Goal: Transaction & Acquisition: Purchase product/service

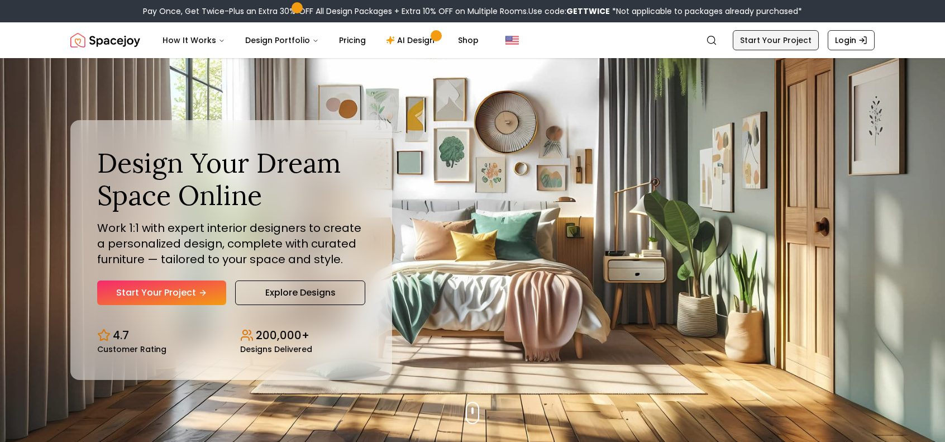
click at [808, 41] on link "Start Your Project" at bounding box center [775, 40] width 86 height 20
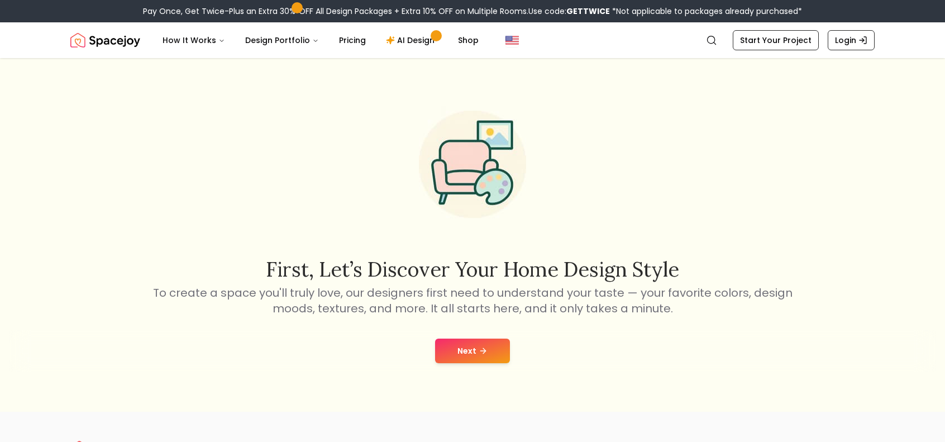
click at [478, 346] on icon at bounding box center [482, 350] width 9 height 9
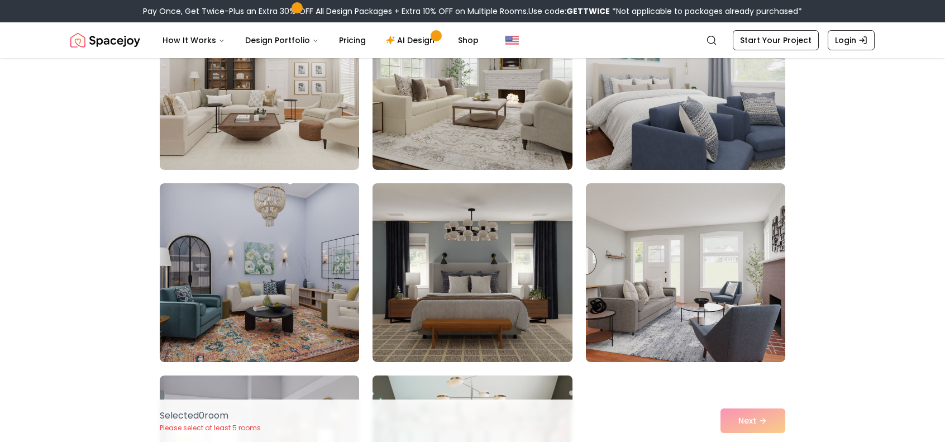
scroll to position [1172, 0]
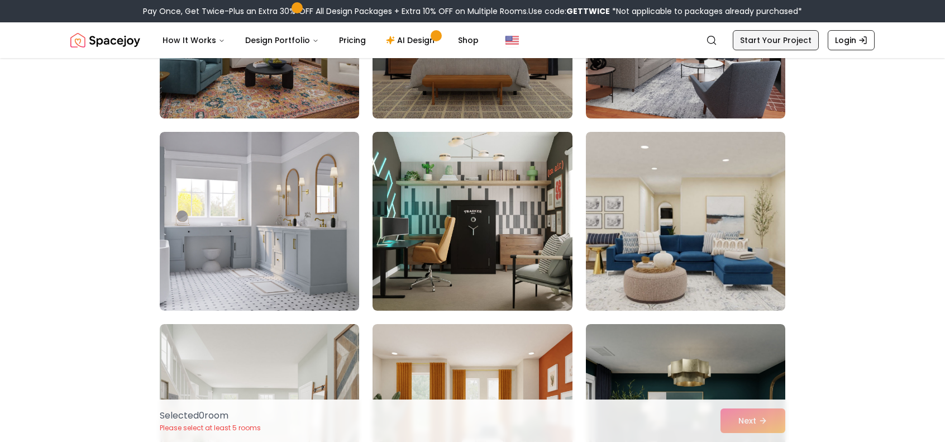
click at [798, 41] on link "Start Your Project" at bounding box center [775, 40] width 86 height 20
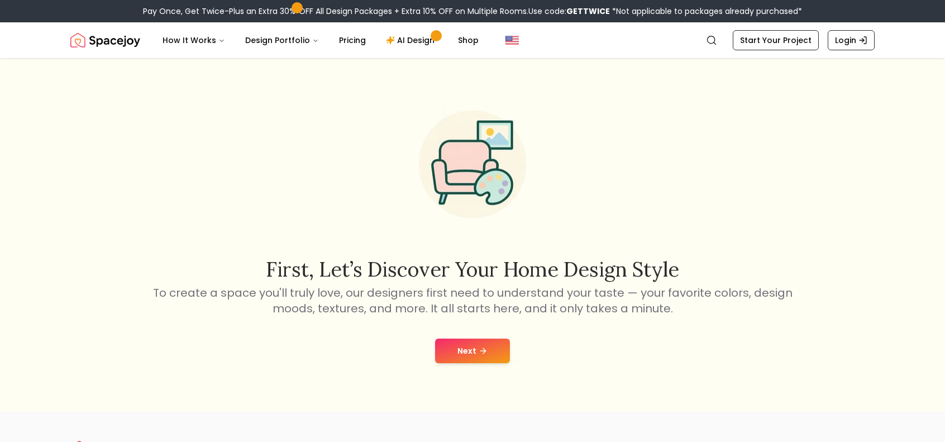
click at [487, 354] on button "Next" at bounding box center [472, 350] width 75 height 25
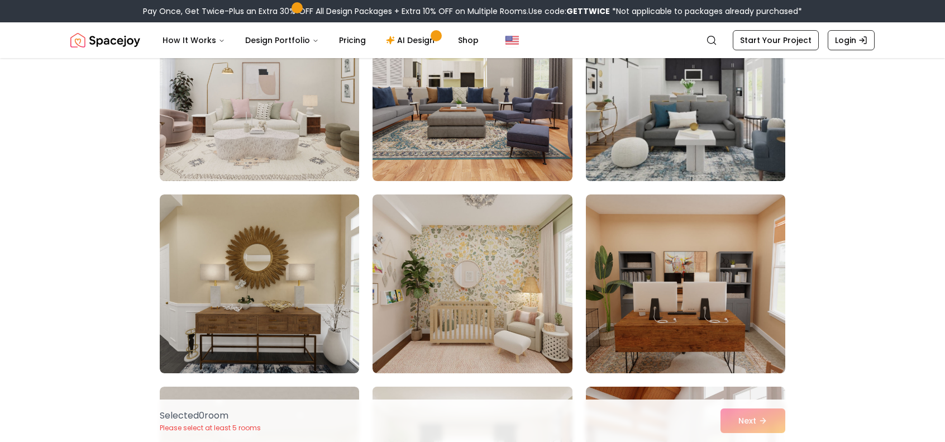
scroll to position [1172, 0]
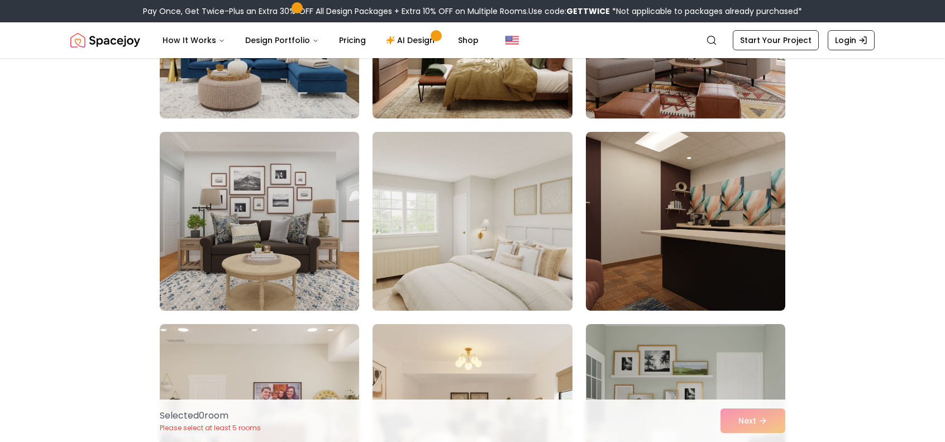
click at [495, 246] on img at bounding box center [471, 221] width 209 height 188
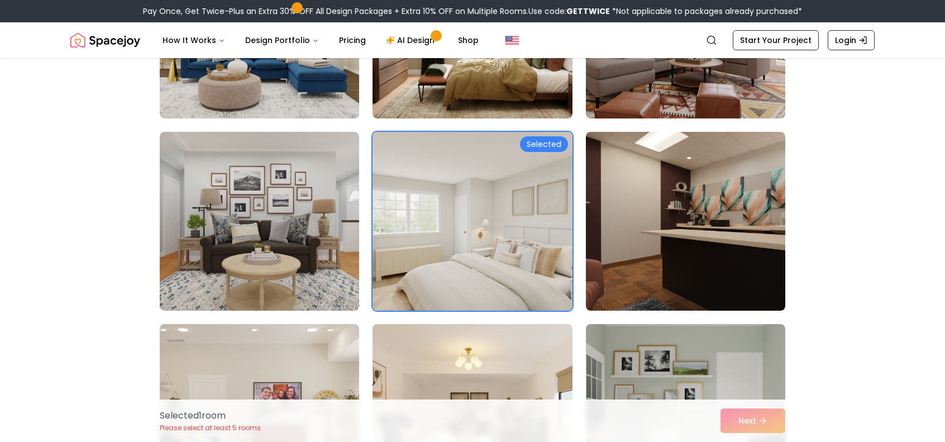
click at [723, 413] on div "Selected 1 room Please select at least 5 rooms Next" at bounding box center [472, 420] width 643 height 42
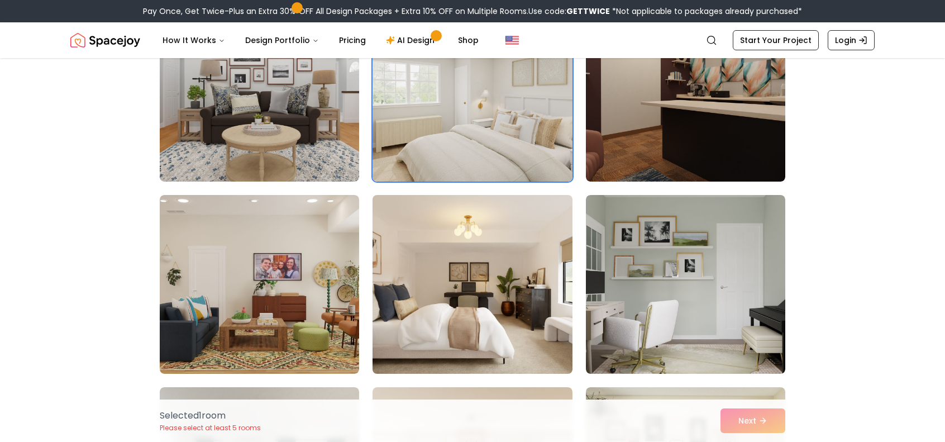
scroll to position [1340, 0]
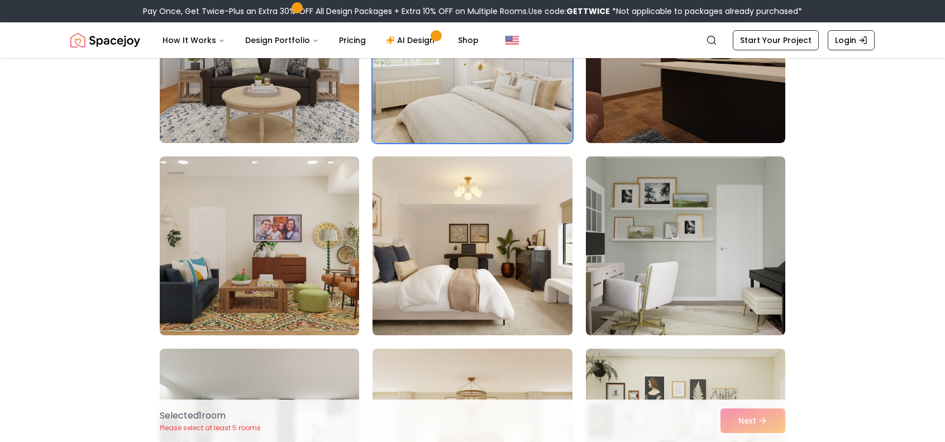
click at [493, 249] on img at bounding box center [471, 246] width 209 height 188
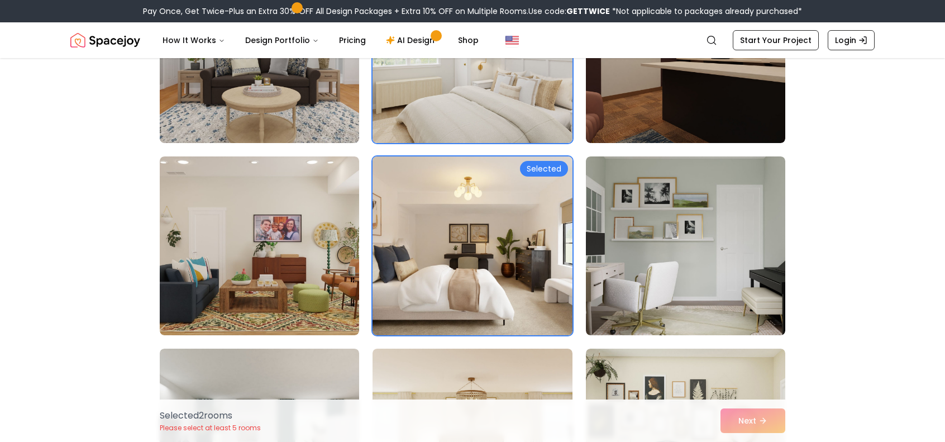
drag, startPoint x: 488, startPoint y: 249, endPoint x: 568, endPoint y: 257, distance: 80.3
click at [488, 249] on img at bounding box center [471, 246] width 209 height 188
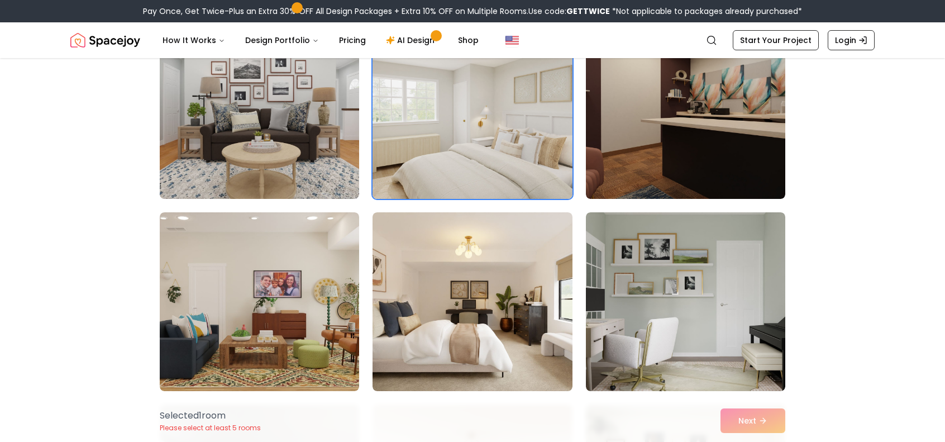
click at [511, 115] on img at bounding box center [471, 110] width 209 height 188
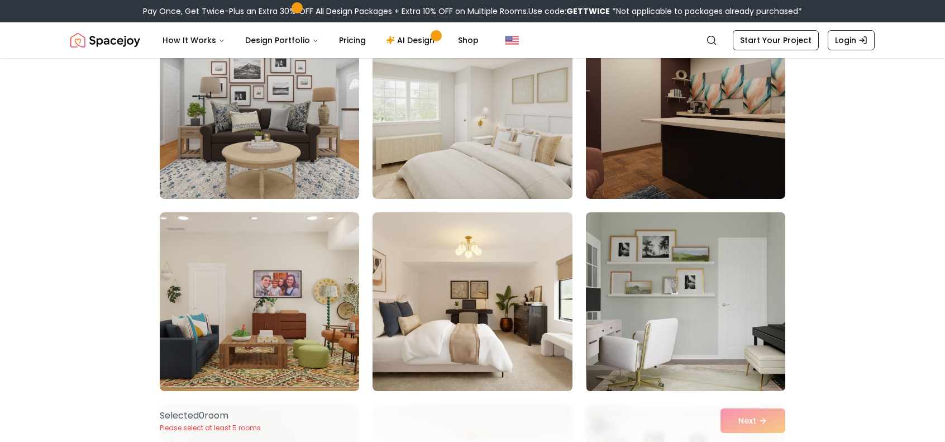
click at [699, 295] on img at bounding box center [685, 302] width 209 height 188
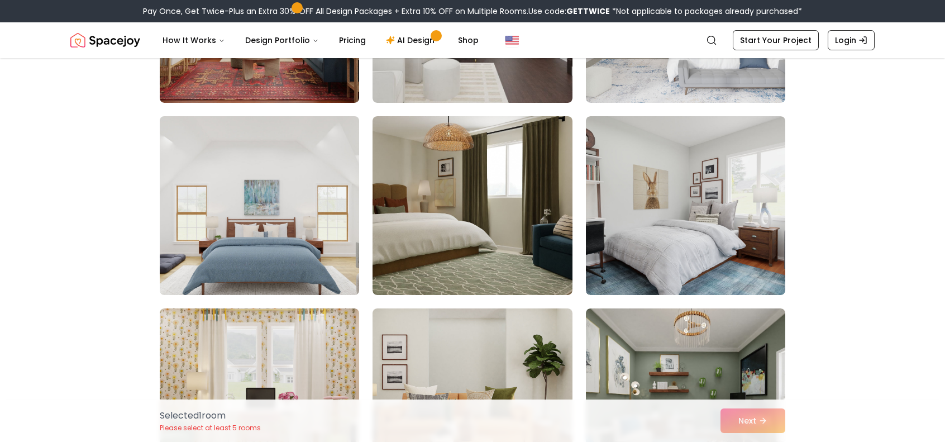
scroll to position [2735, 0]
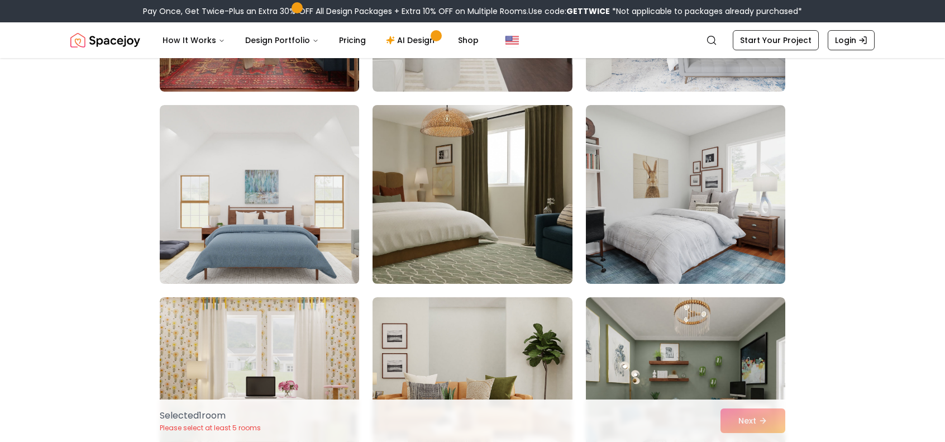
click at [468, 234] on img at bounding box center [471, 194] width 209 height 188
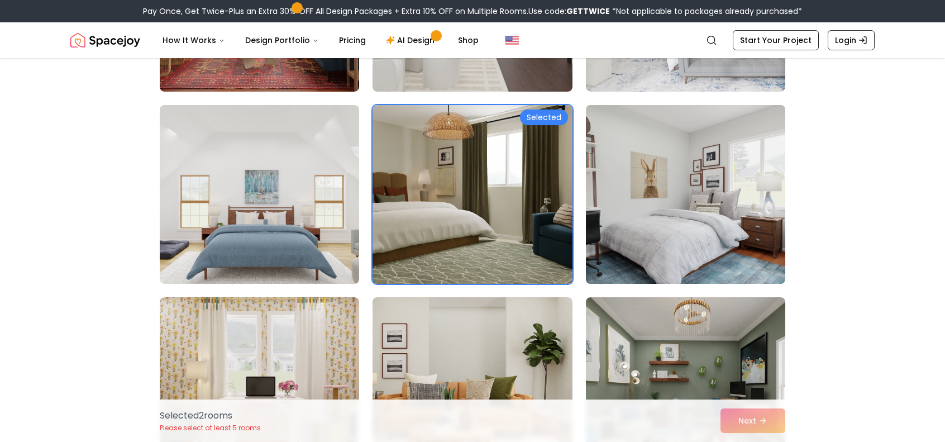
click at [668, 229] on img at bounding box center [685, 194] width 209 height 188
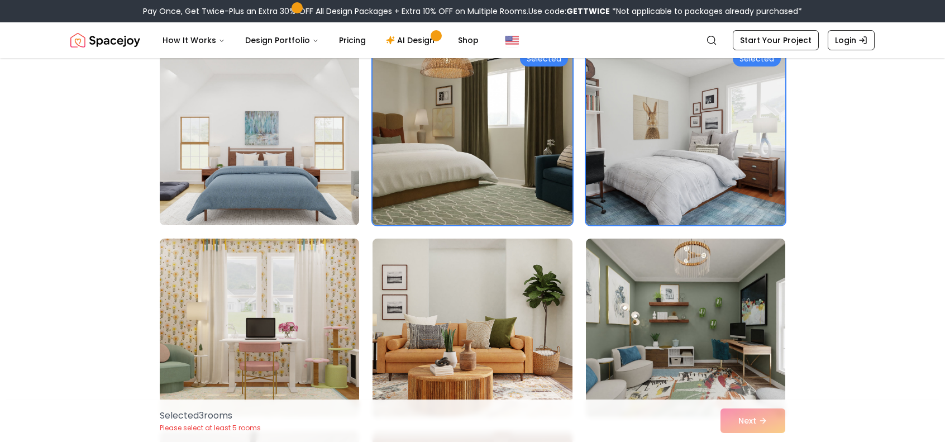
scroll to position [2847, 0]
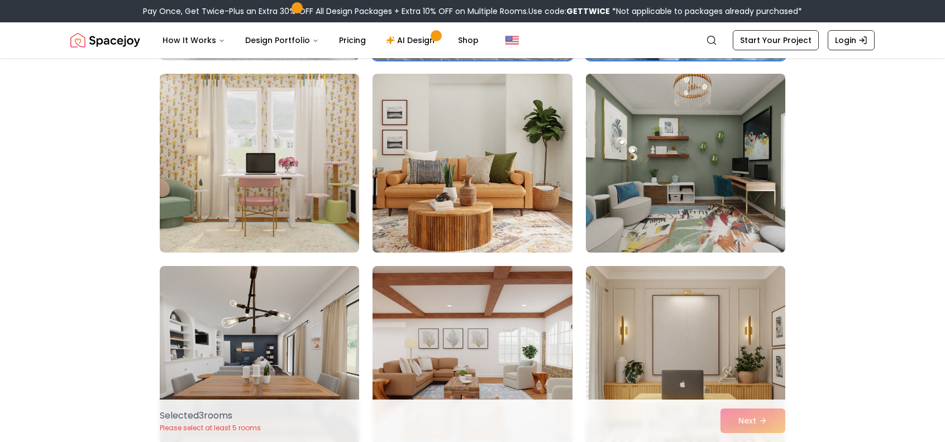
click at [689, 189] on img at bounding box center [685, 163] width 209 height 188
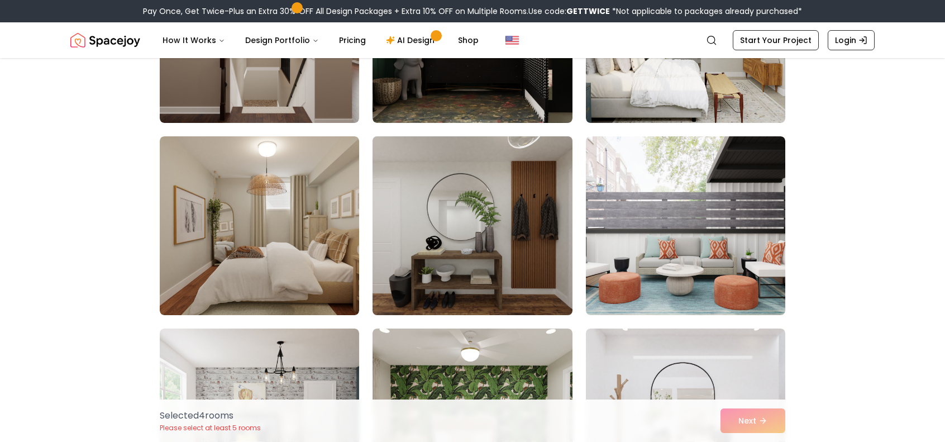
scroll to position [4912, 0]
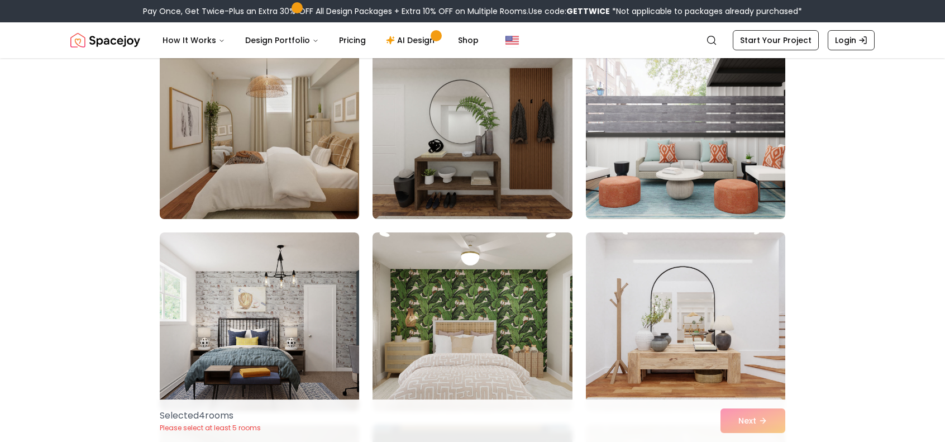
click at [316, 160] on img at bounding box center [259, 130] width 209 height 188
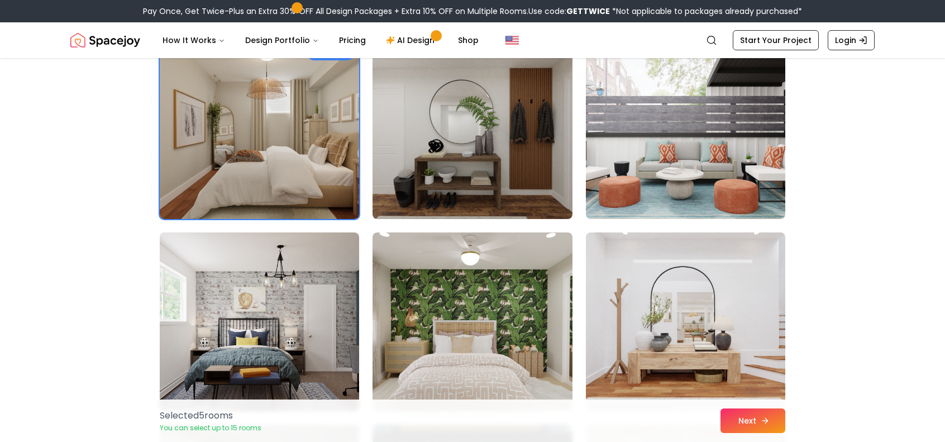
click at [754, 419] on button "Next" at bounding box center [752, 420] width 65 height 25
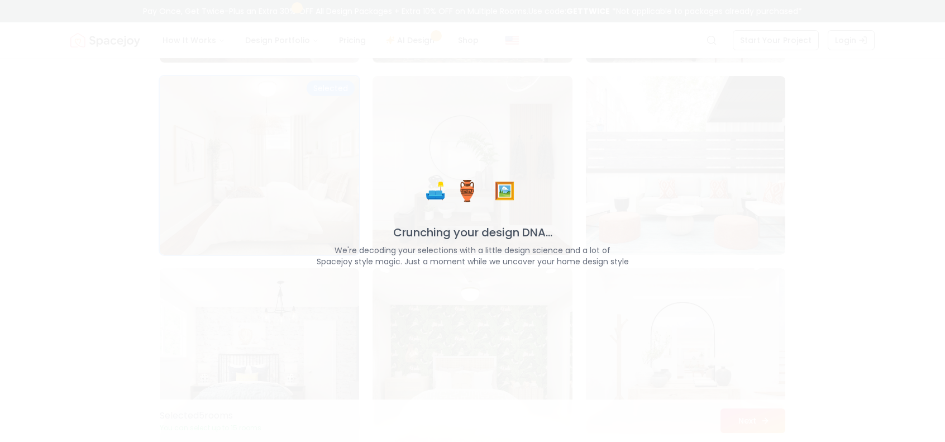
scroll to position [4948, 0]
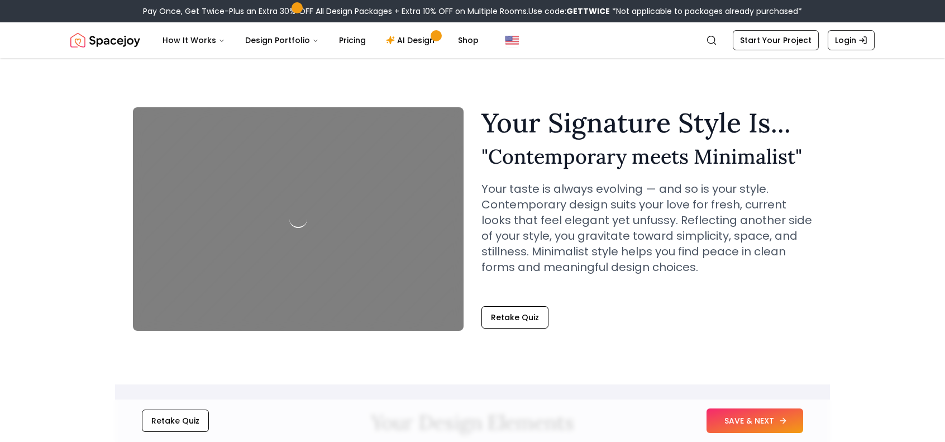
click at [764, 421] on button "SAVE & NEXT" at bounding box center [754, 420] width 97 height 25
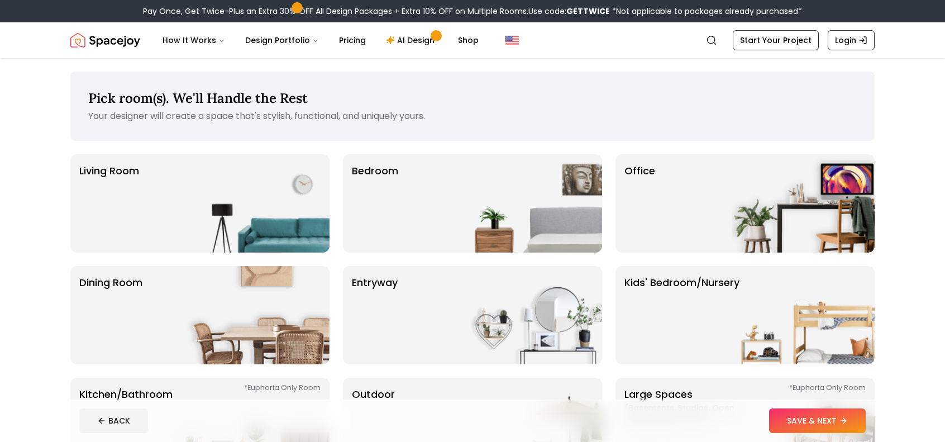
click at [478, 218] on img at bounding box center [530, 203] width 143 height 98
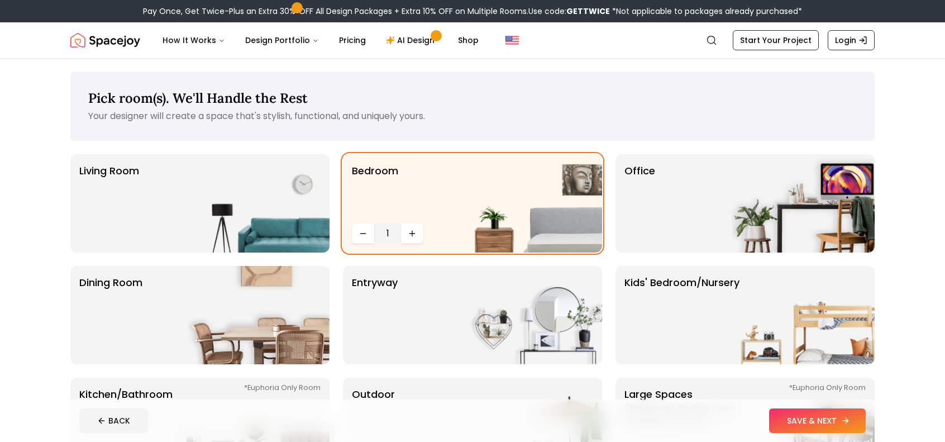
click at [803, 421] on button "SAVE & NEXT" at bounding box center [817, 420] width 97 height 25
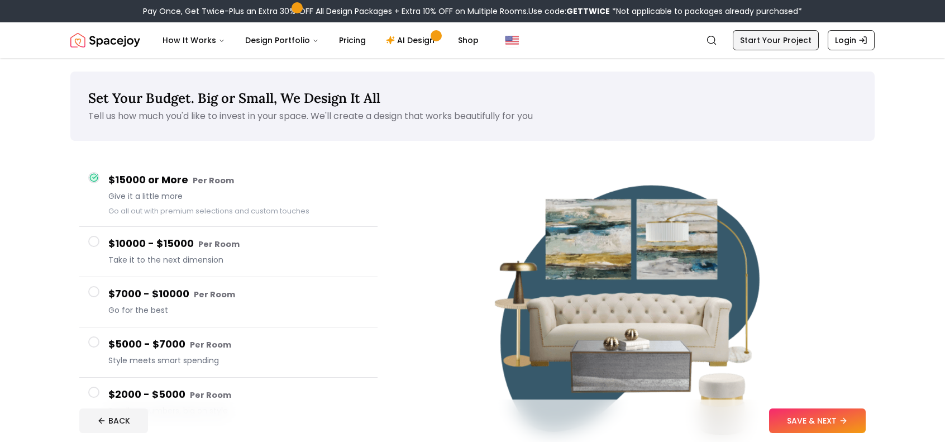
click at [756, 39] on link "Start Your Project" at bounding box center [775, 40] width 86 height 20
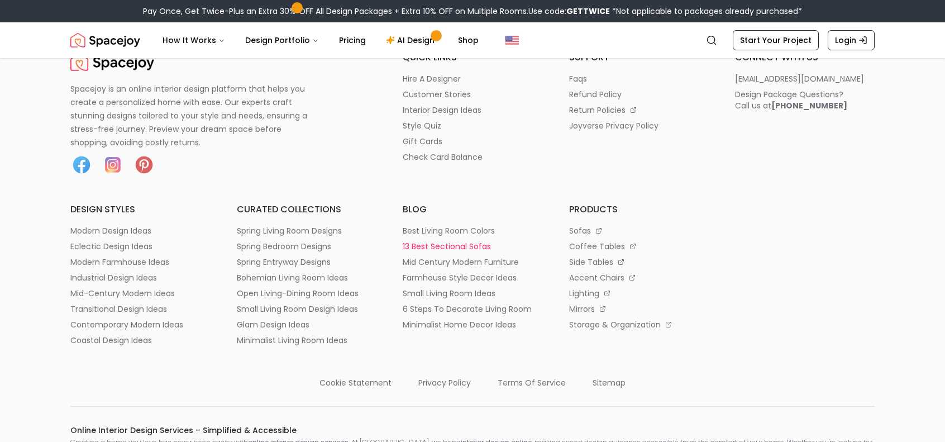
scroll to position [391, 0]
